Goal: Information Seeking & Learning: Check status

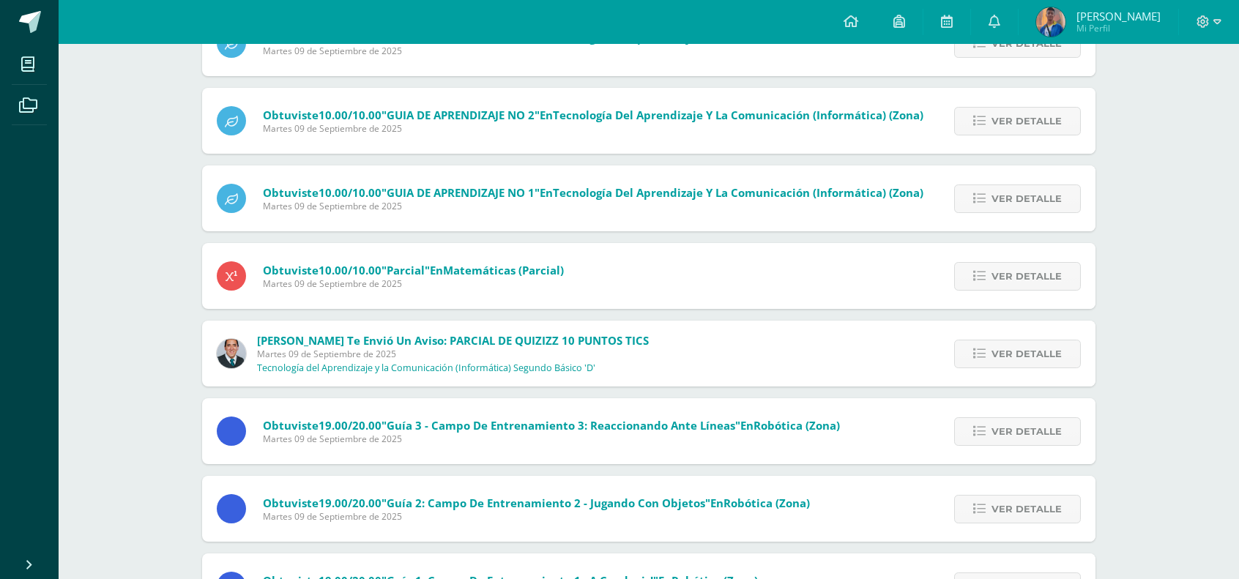
scroll to position [220, 0]
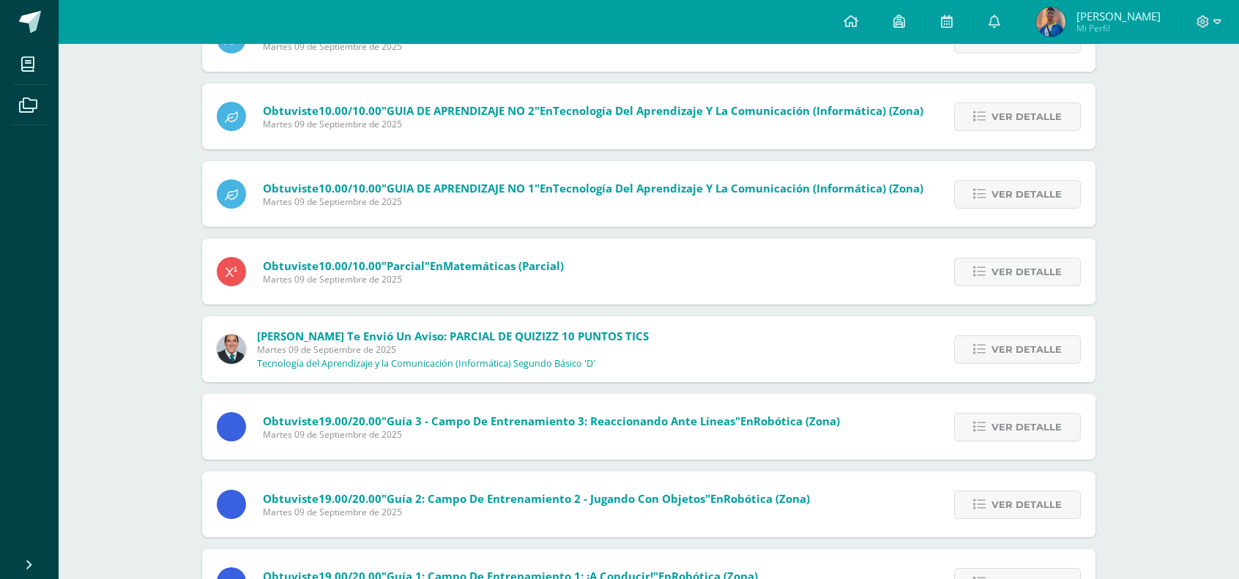
click at [1120, 17] on span "[PERSON_NAME]" at bounding box center [1118, 16] width 84 height 15
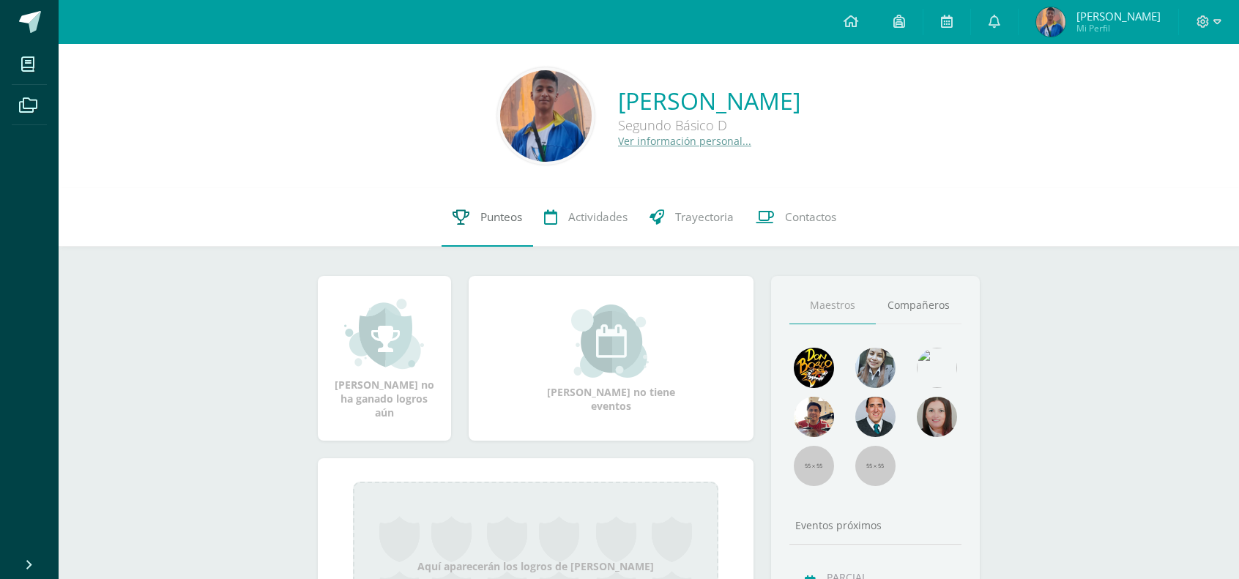
click at [506, 210] on span "Punteos" at bounding box center [501, 216] width 42 height 15
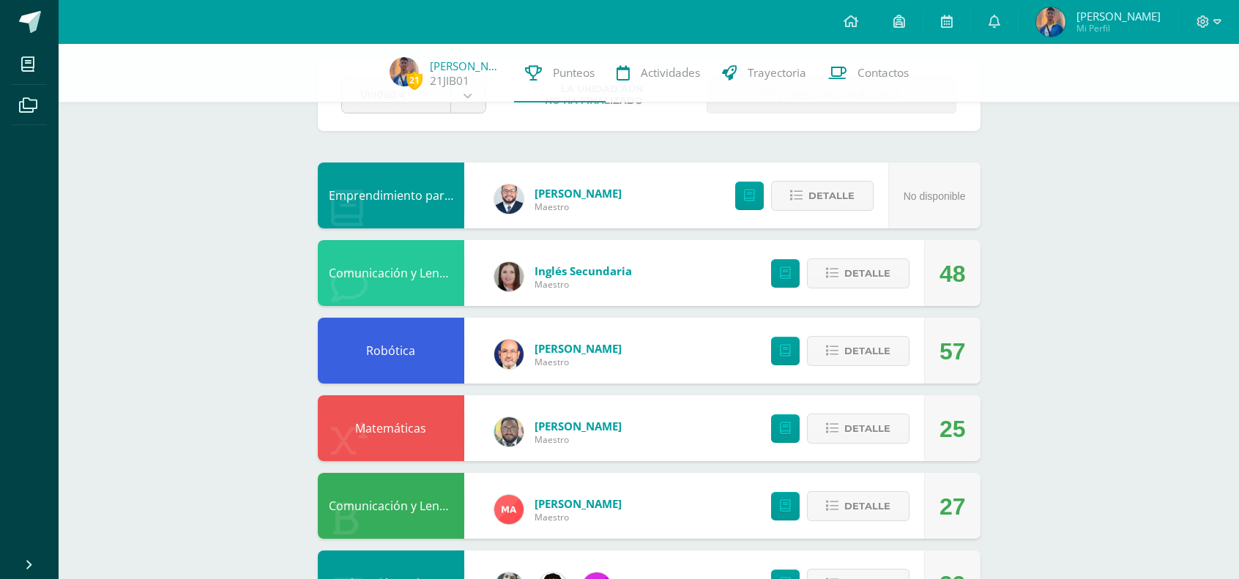
scroll to position [73, 0]
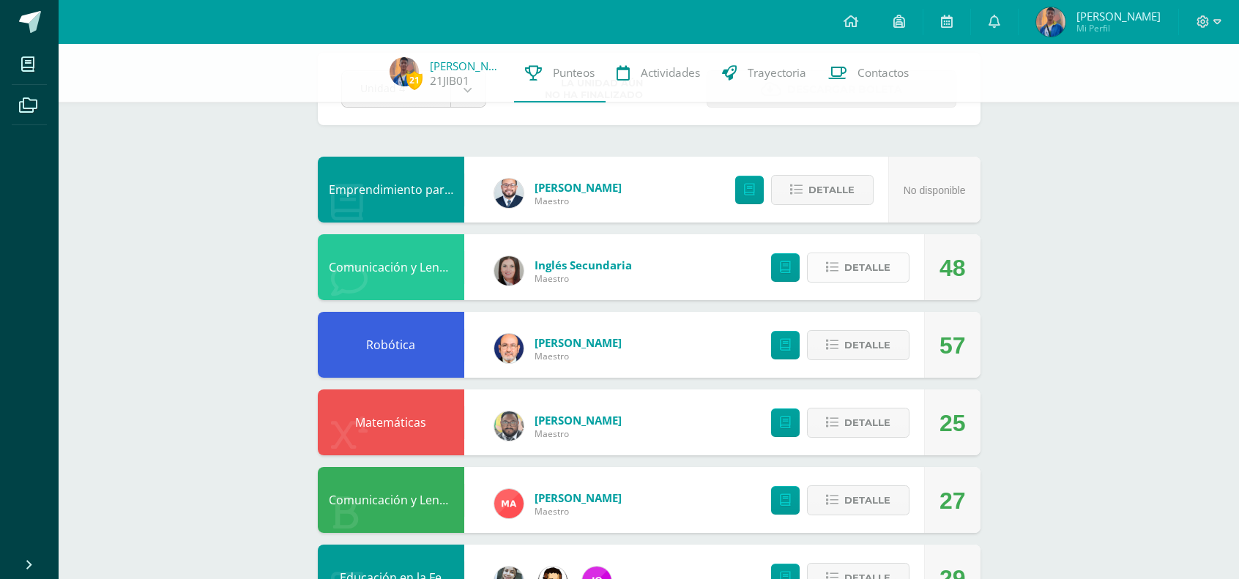
click at [840, 269] on button "Detalle" at bounding box center [858, 268] width 103 height 30
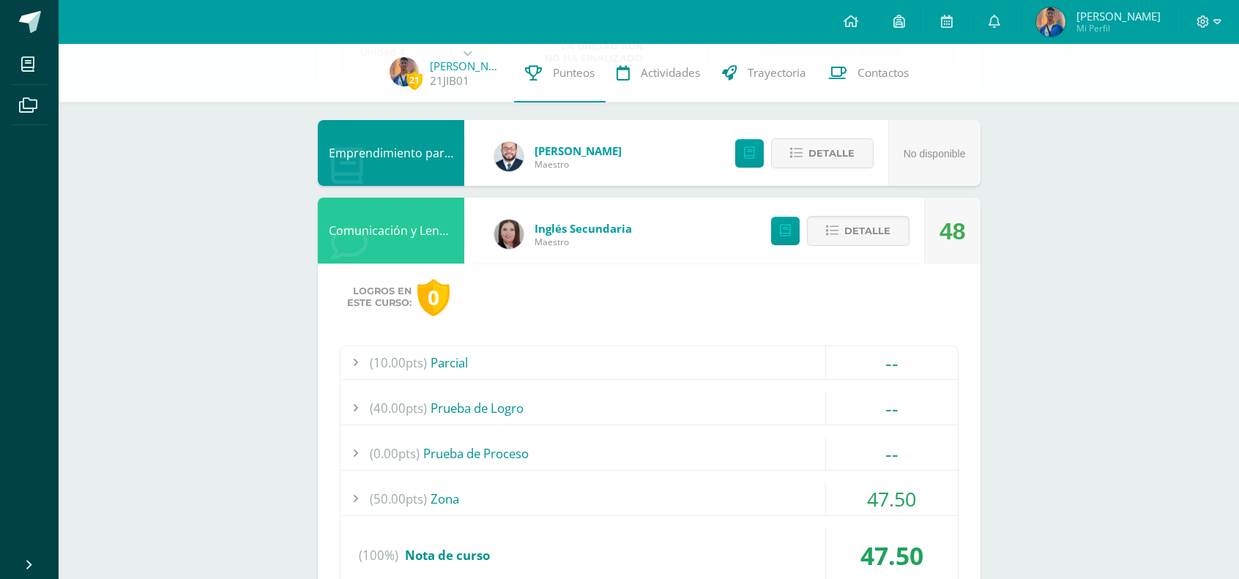
scroll to position [293, 0]
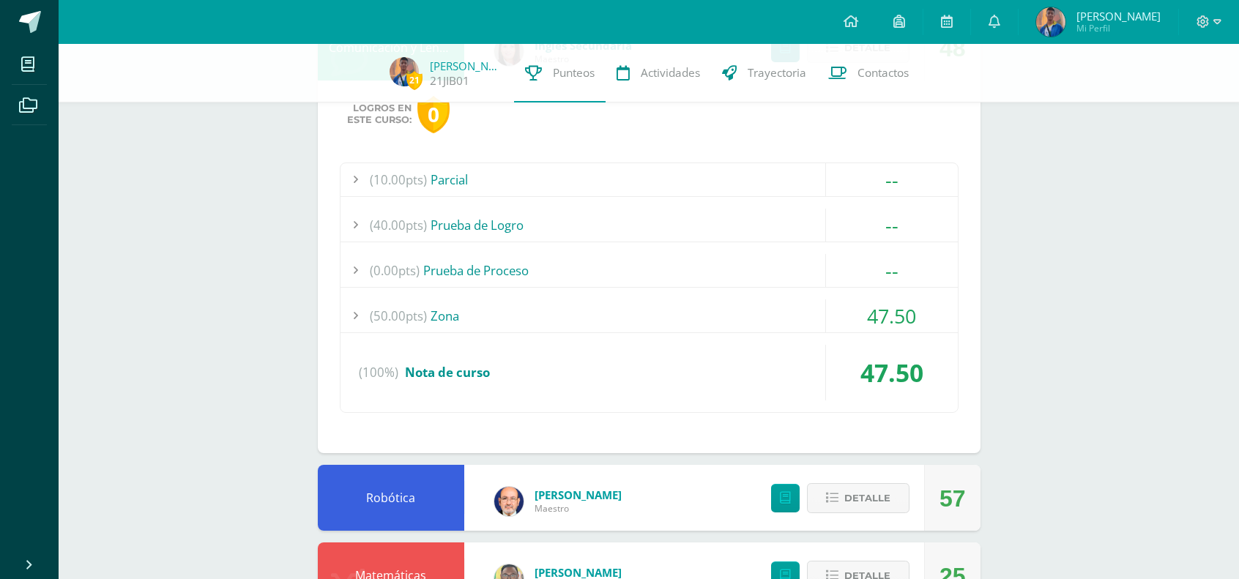
click at [880, 315] on span "47.50" at bounding box center [891, 315] width 49 height 27
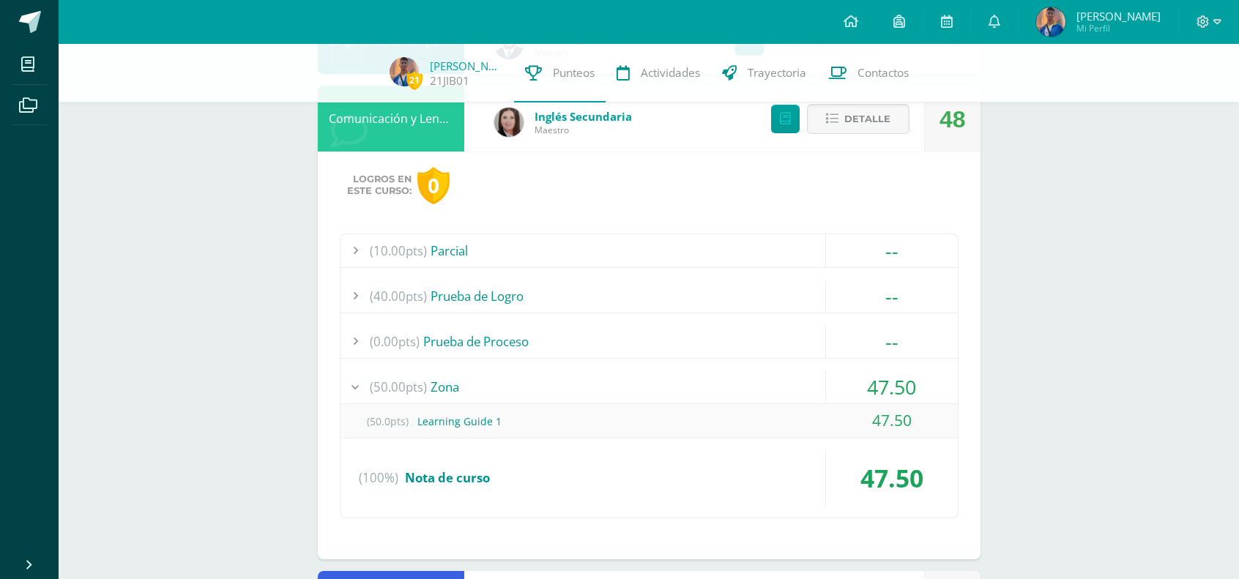
scroll to position [220, 0]
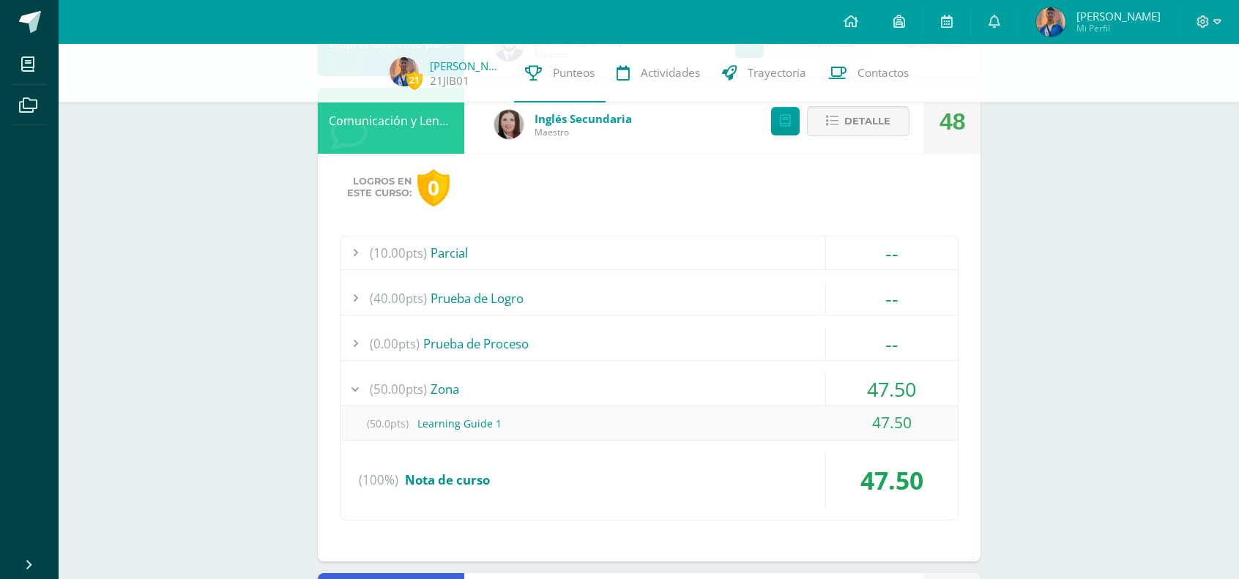
click at [877, 253] on div "--" at bounding box center [891, 253] width 133 height 33
